Goal: Information Seeking & Learning: Find specific fact

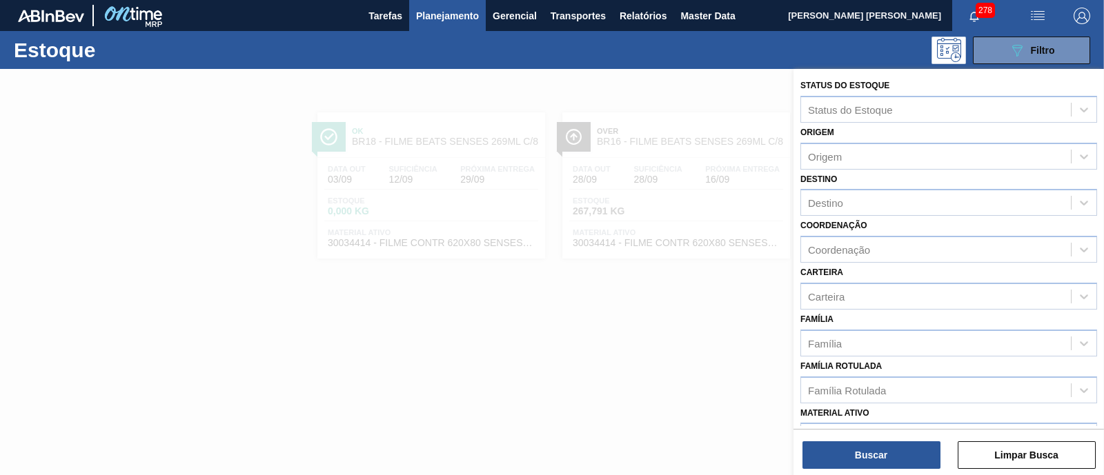
scroll to position [180, 0]
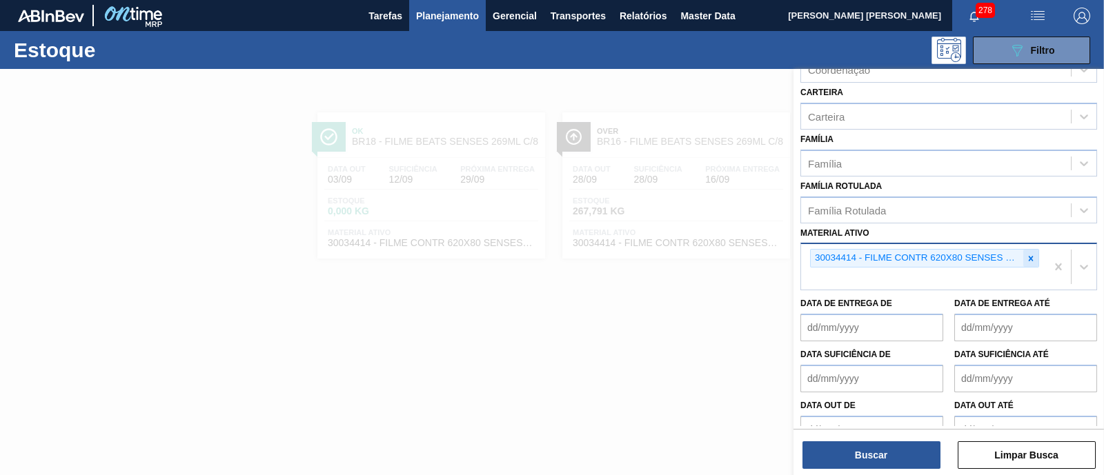
click at [1034, 262] on div at bounding box center [1030, 258] width 15 height 17
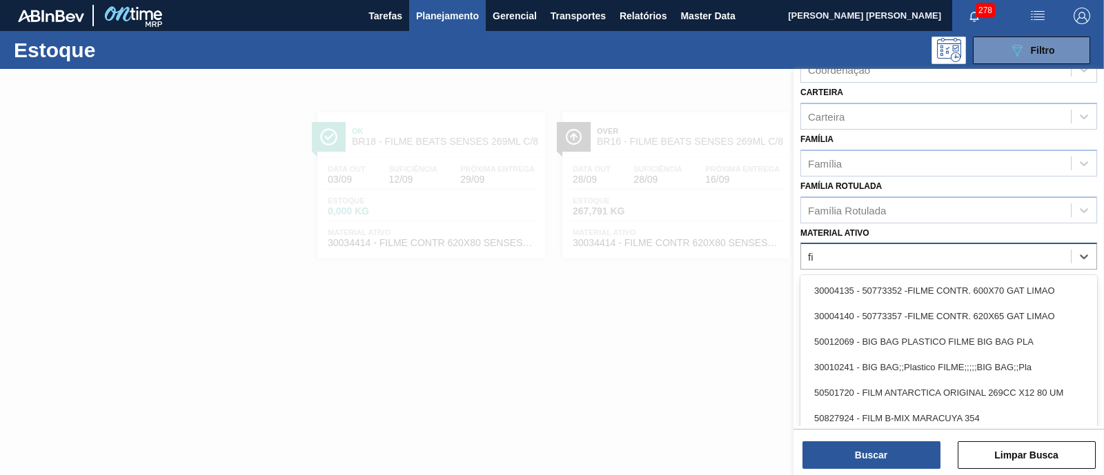
type ativo "f"
type ativo "gt"
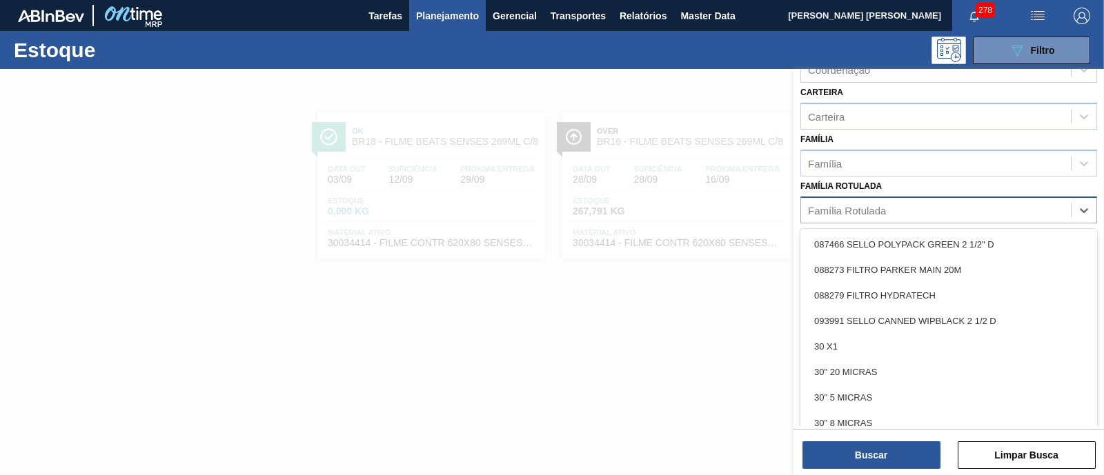
click at [925, 200] on div "Família Rotulada" at bounding box center [936, 210] width 270 height 20
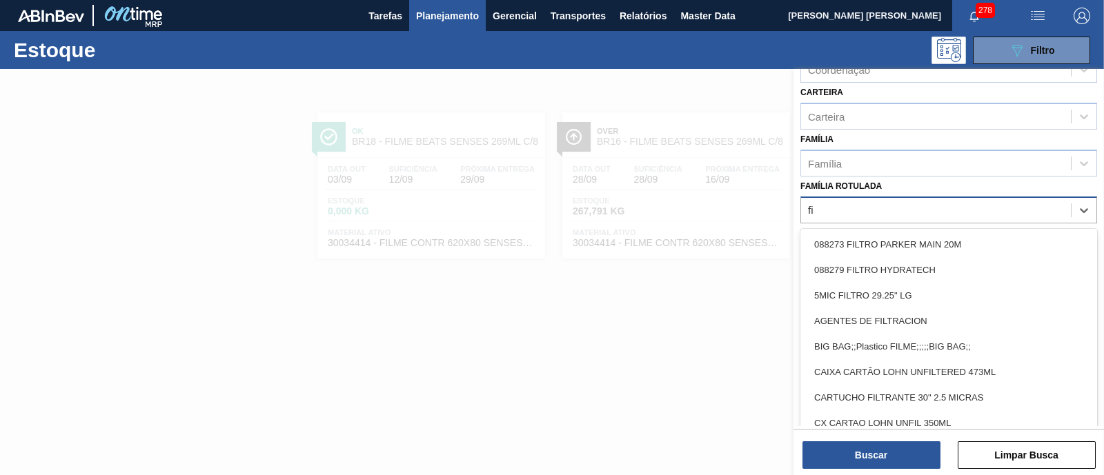
type Rotulada "f"
type Rotulada "GT"
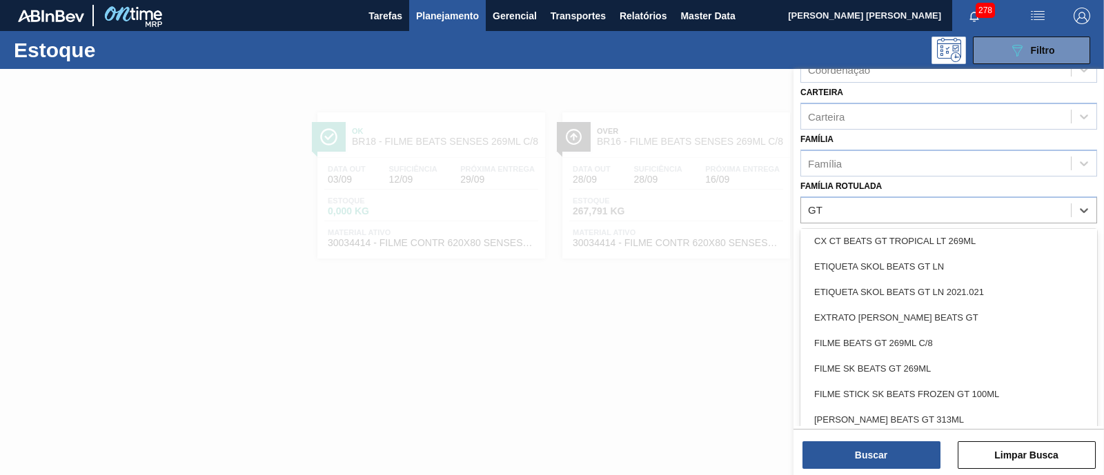
scroll to position [132, 0]
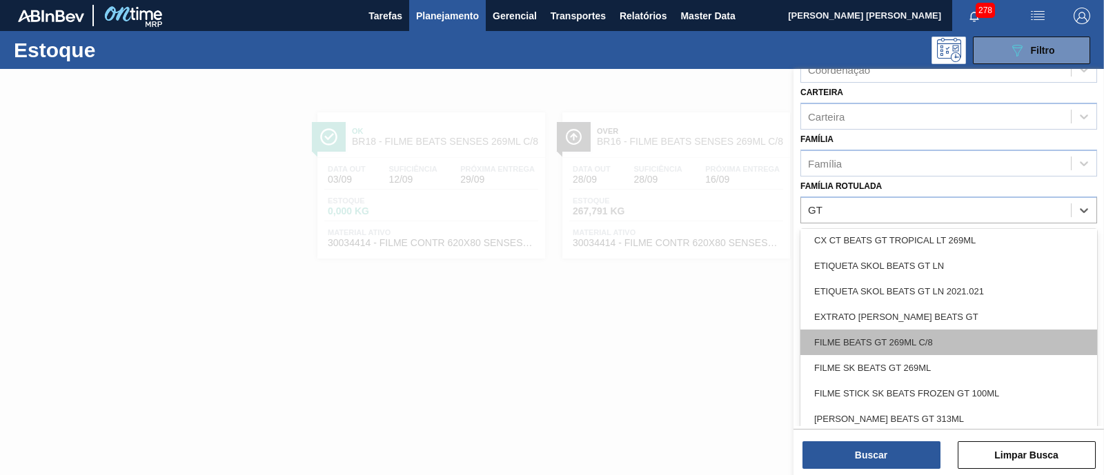
click at [953, 337] on div "FILME BEATS GT 269ML C/8" at bounding box center [948, 343] width 297 height 26
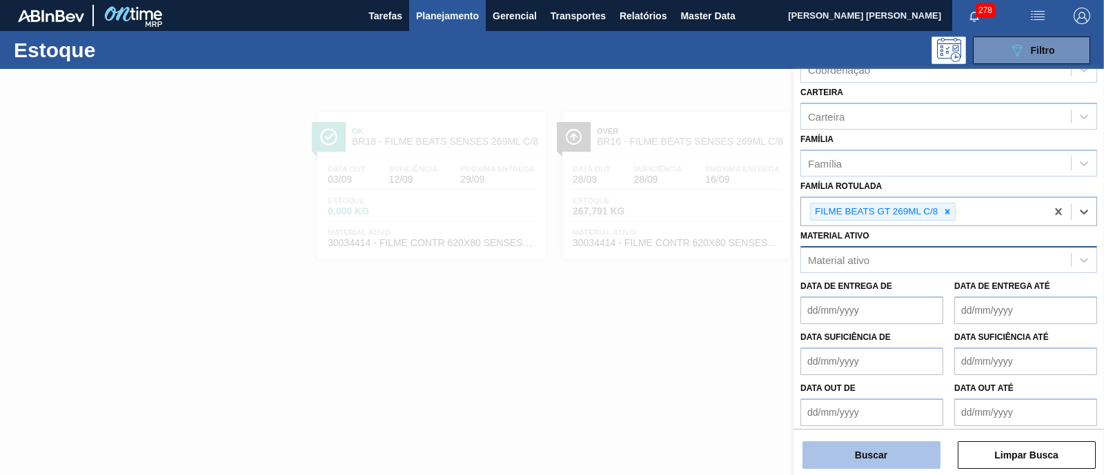
click at [909, 455] on button "Buscar" at bounding box center [871, 456] width 138 height 28
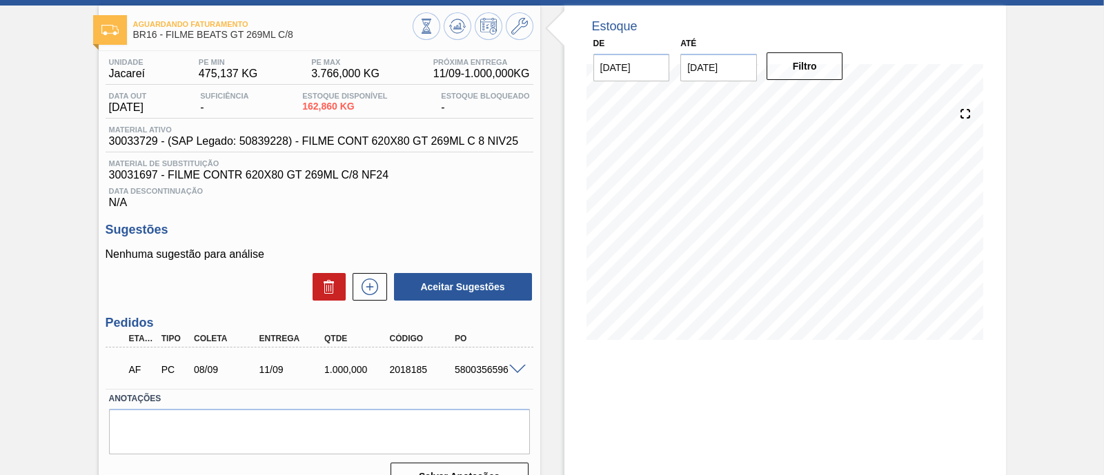
scroll to position [64, 0]
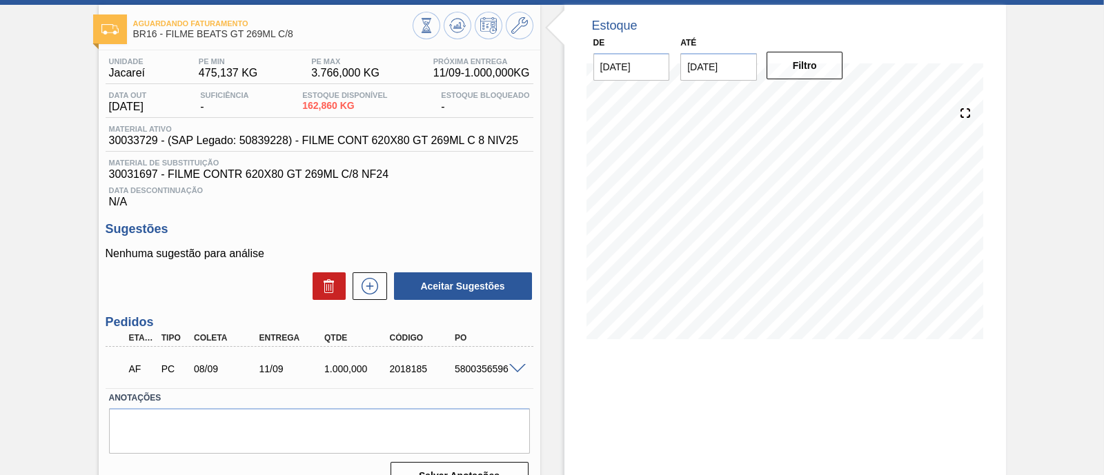
click at [516, 368] on span at bounding box center [517, 369] width 17 height 10
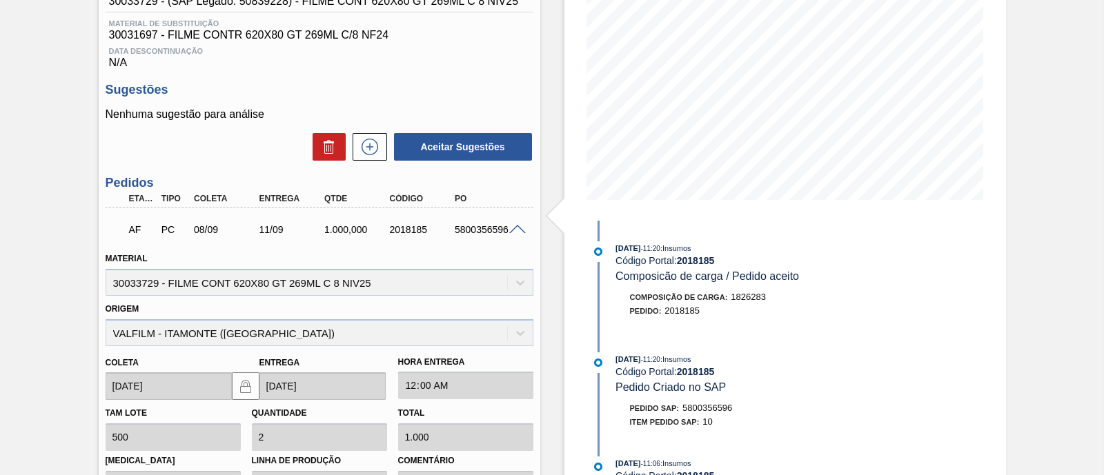
scroll to position [202, 0]
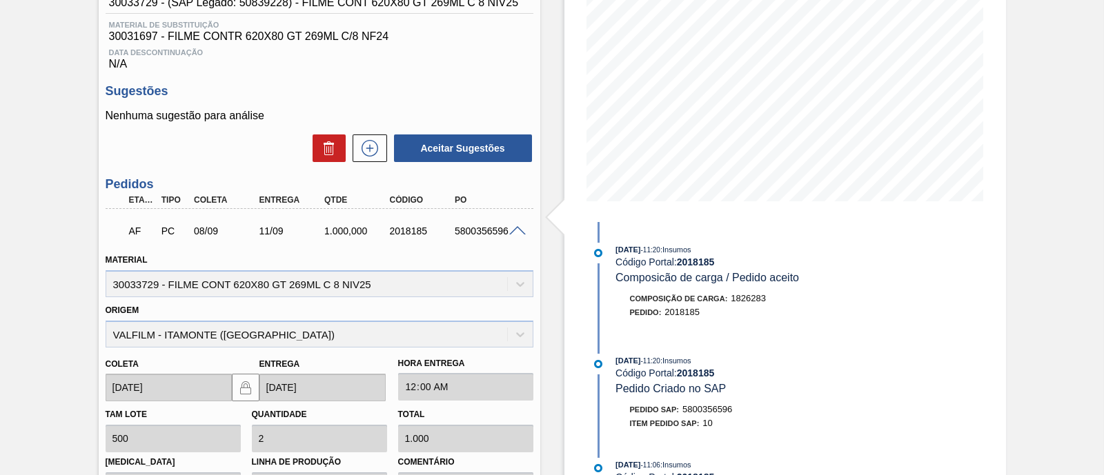
click at [514, 233] on span at bounding box center [517, 231] width 17 height 10
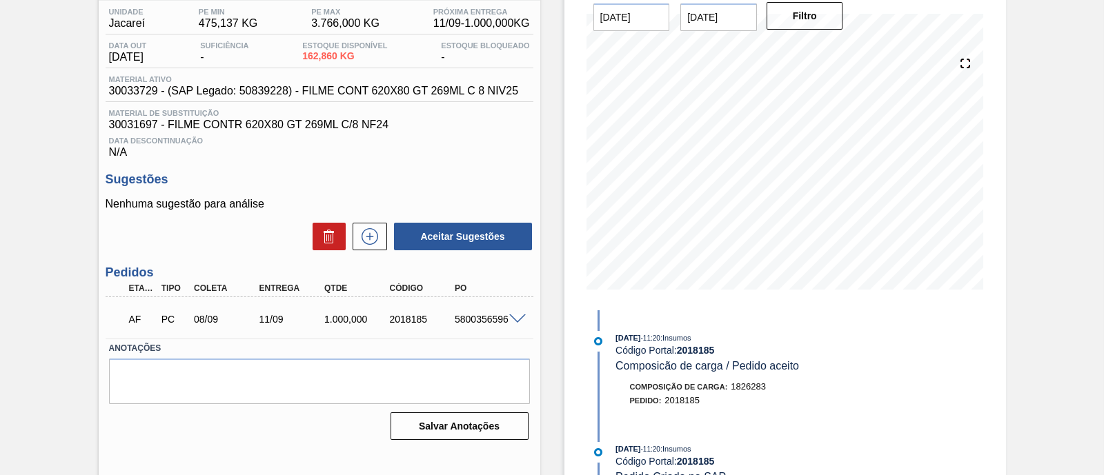
scroll to position [118, 0]
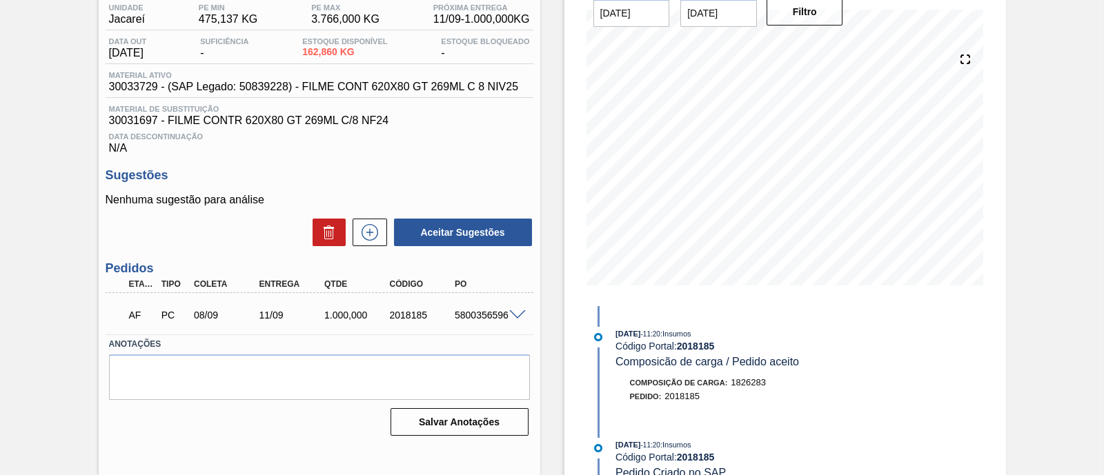
click at [524, 319] on span at bounding box center [517, 315] width 17 height 10
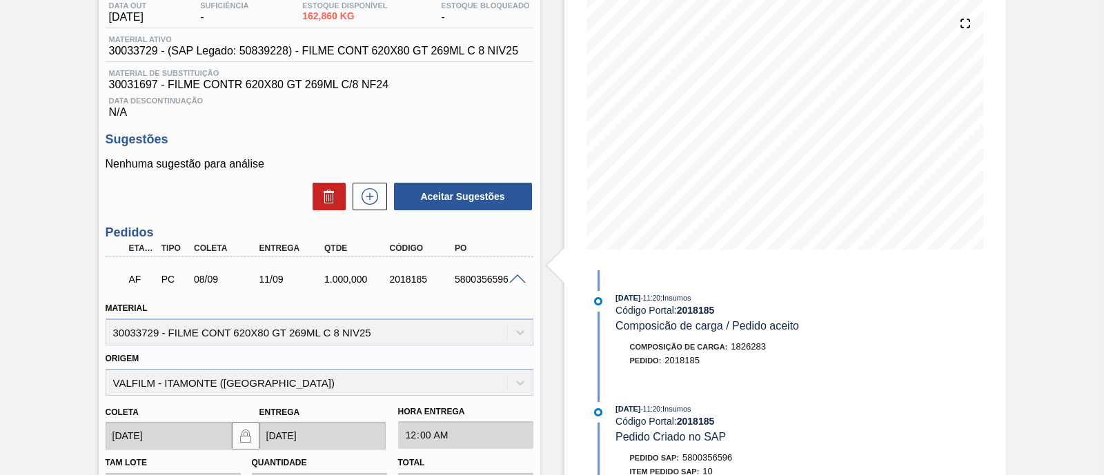
scroll to position [123, 0]
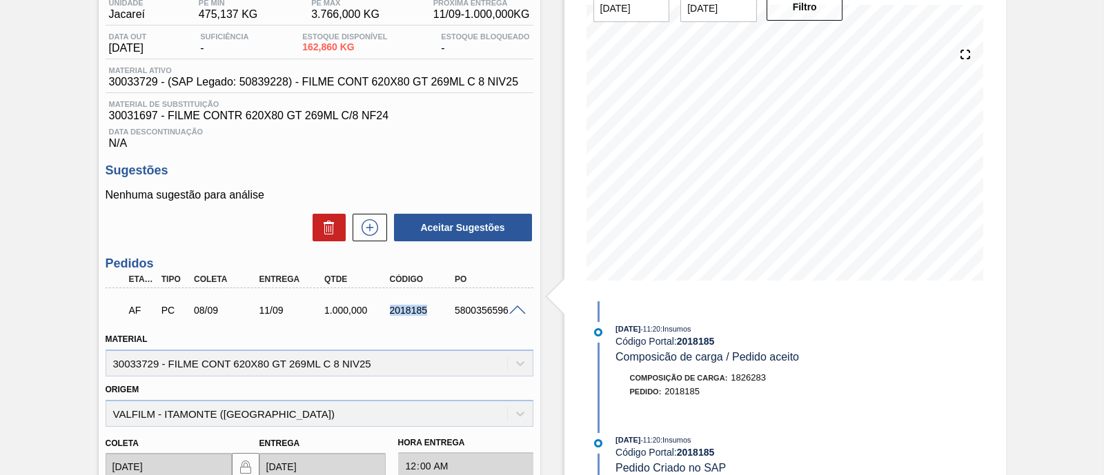
drag, startPoint x: 426, startPoint y: 310, endPoint x: 389, endPoint y: 315, distance: 37.6
click at [389, 315] on div "2018185" at bounding box center [422, 310] width 72 height 11
copy div "2018185"
